Goal: Task Accomplishment & Management: Manage account settings

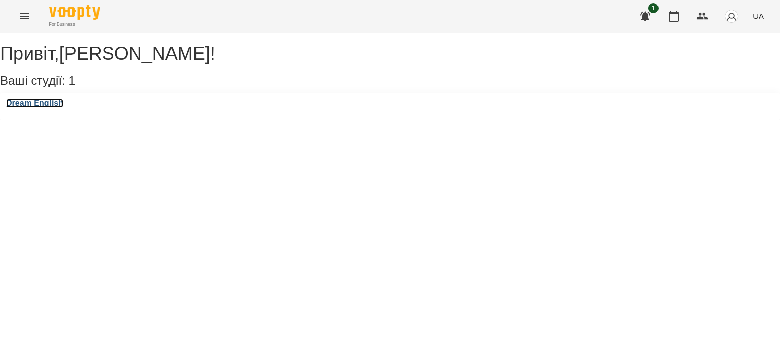
click at [62, 108] on h3 "Dream English" at bounding box center [34, 103] width 57 height 9
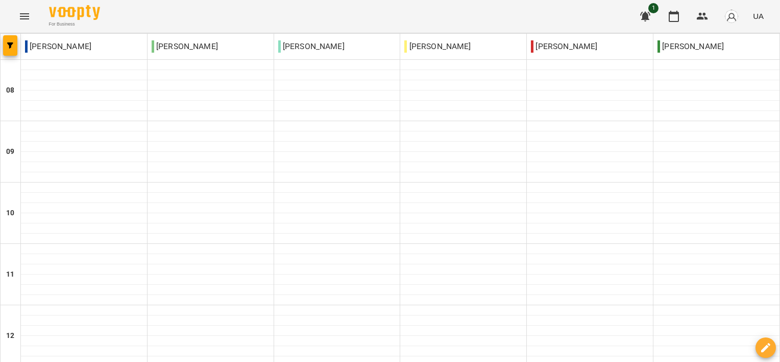
scroll to position [255, 0]
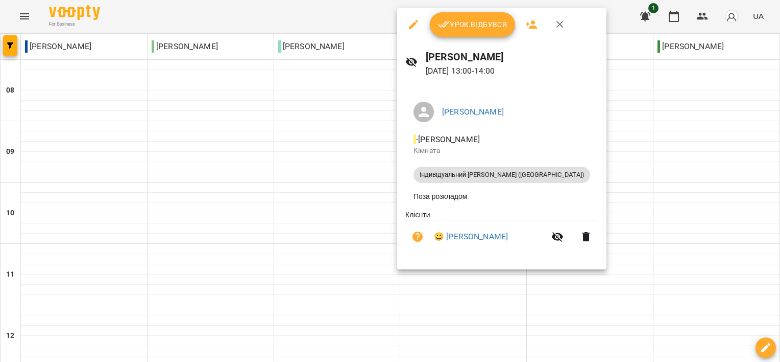
click at [456, 22] on span "Урок відбувся" at bounding box center [472, 24] width 69 height 12
